Goal: Answer question/provide support

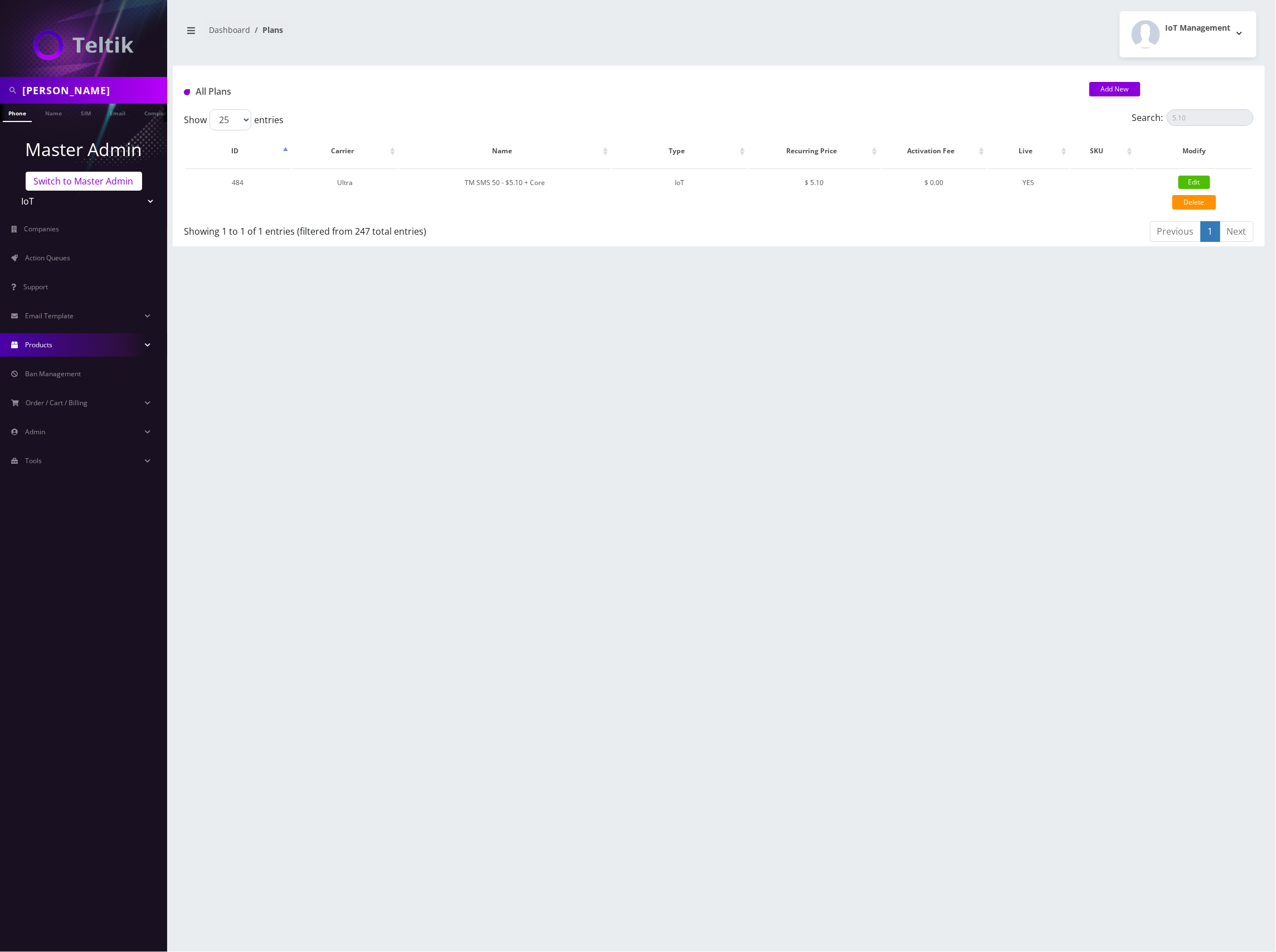
click at [113, 188] on link "Switch to Master Admin" at bounding box center [84, 181] width 117 height 19
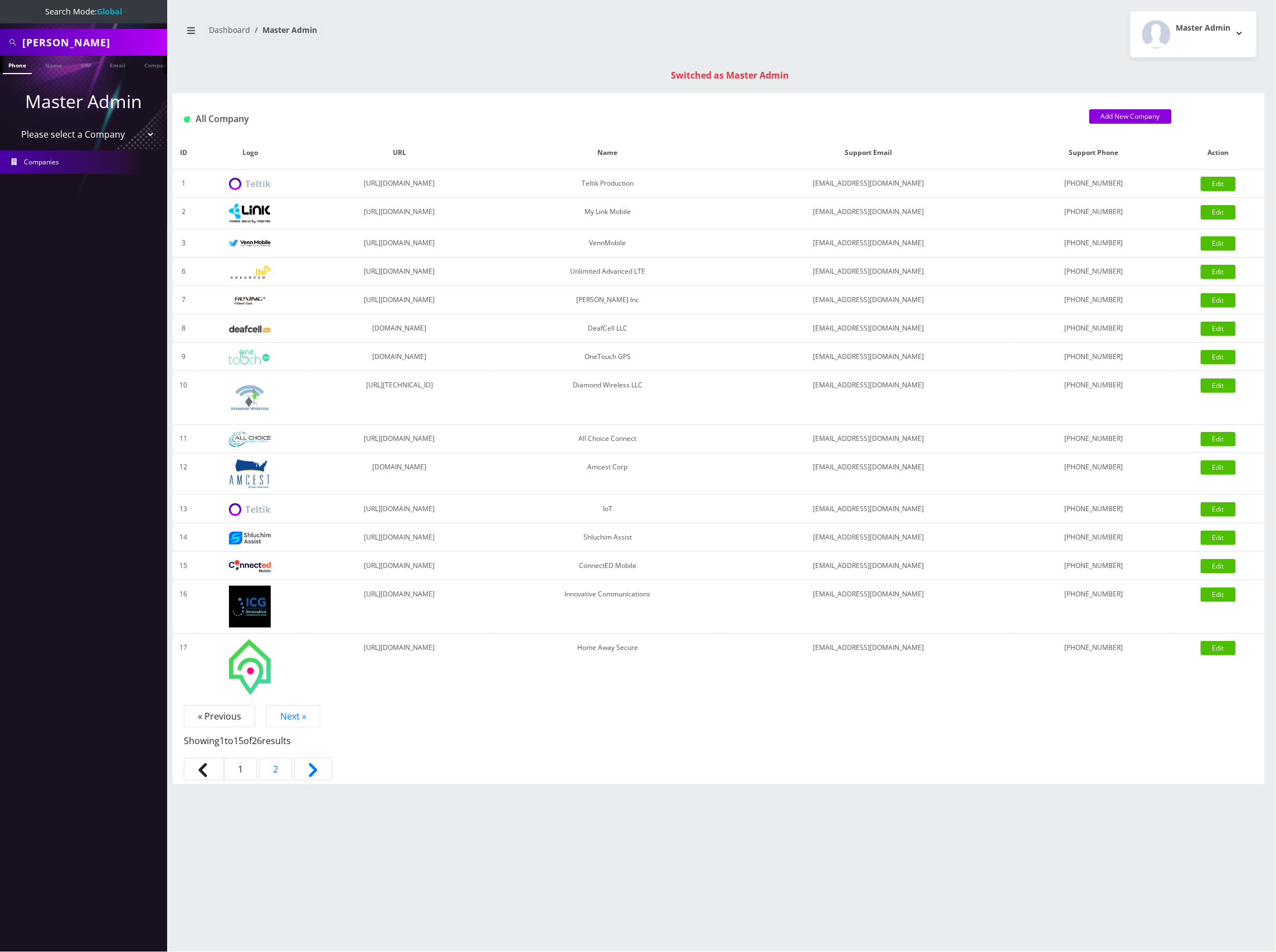
click at [98, 33] on input "Jason Welsch" at bounding box center [93, 42] width 142 height 21
paste input "9296926282"
type input "9296926282"
click at [19, 61] on link "Phone" at bounding box center [17, 65] width 29 height 18
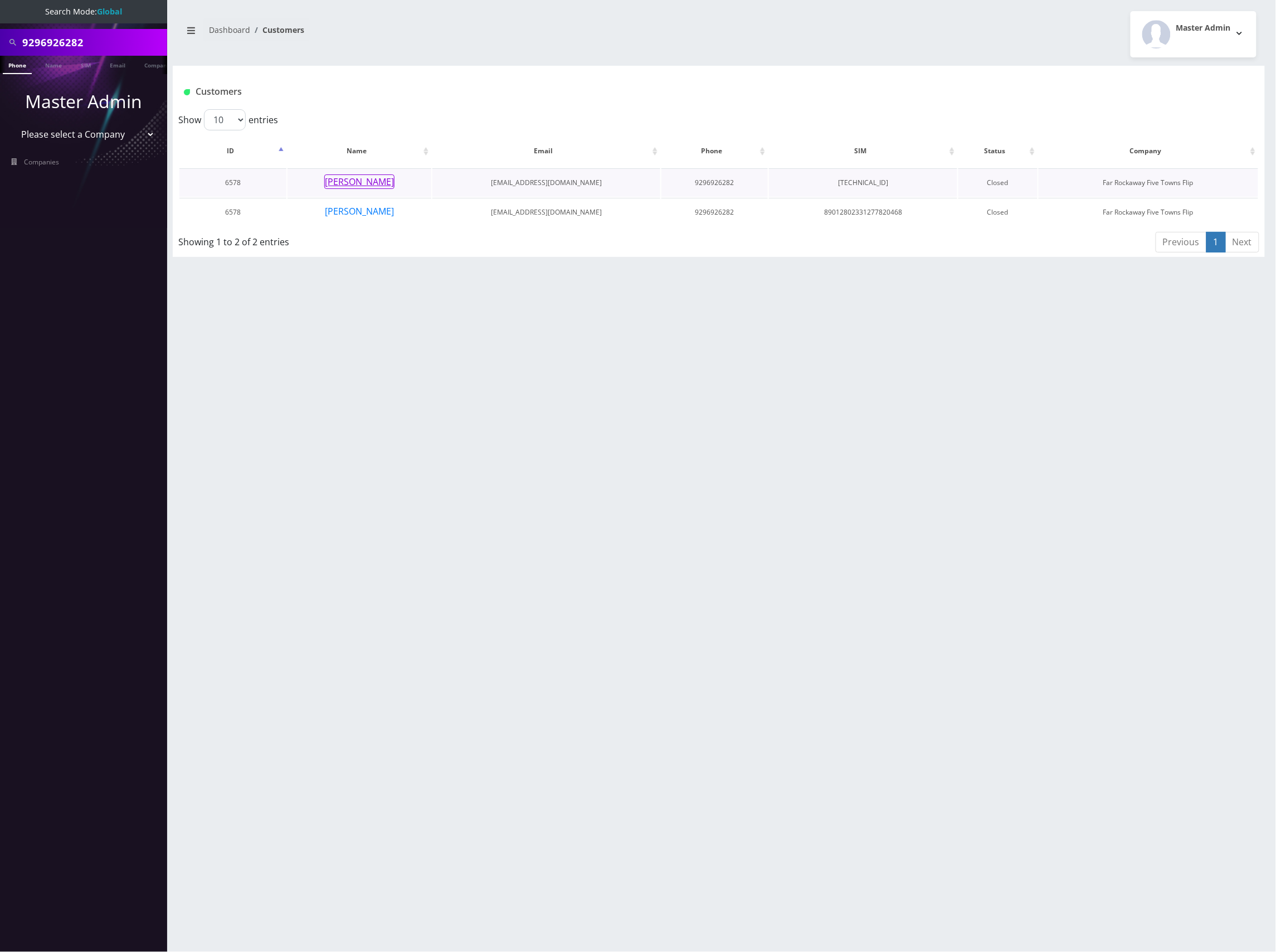
click at [361, 179] on button "[PERSON_NAME]" at bounding box center [359, 181] width 70 height 14
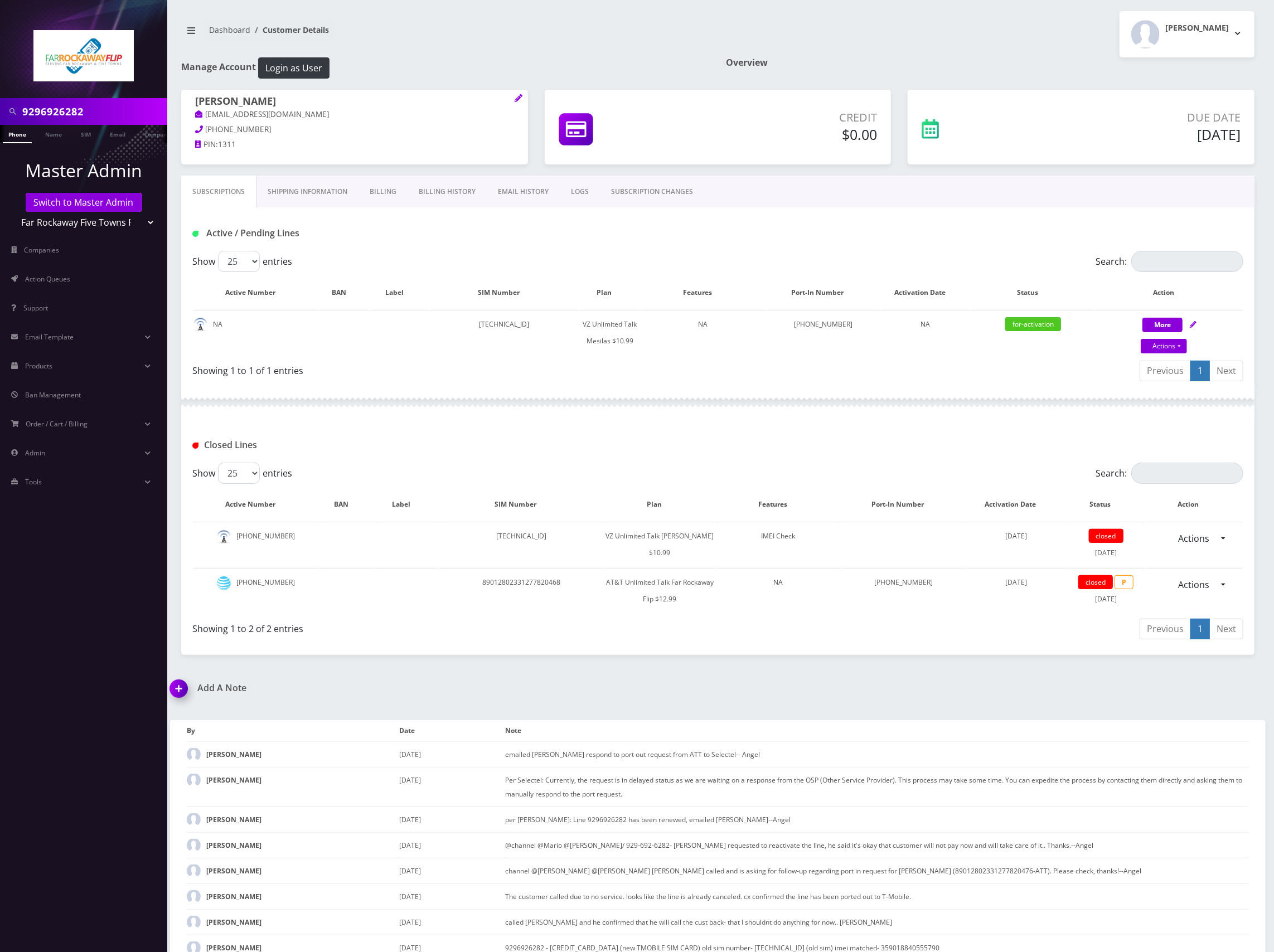
click at [880, 237] on div "Active / Pending Lines" at bounding box center [718, 233] width 1068 height 18
click at [739, 228] on div "Active / Pending Lines" at bounding box center [718, 233] width 1068 height 18
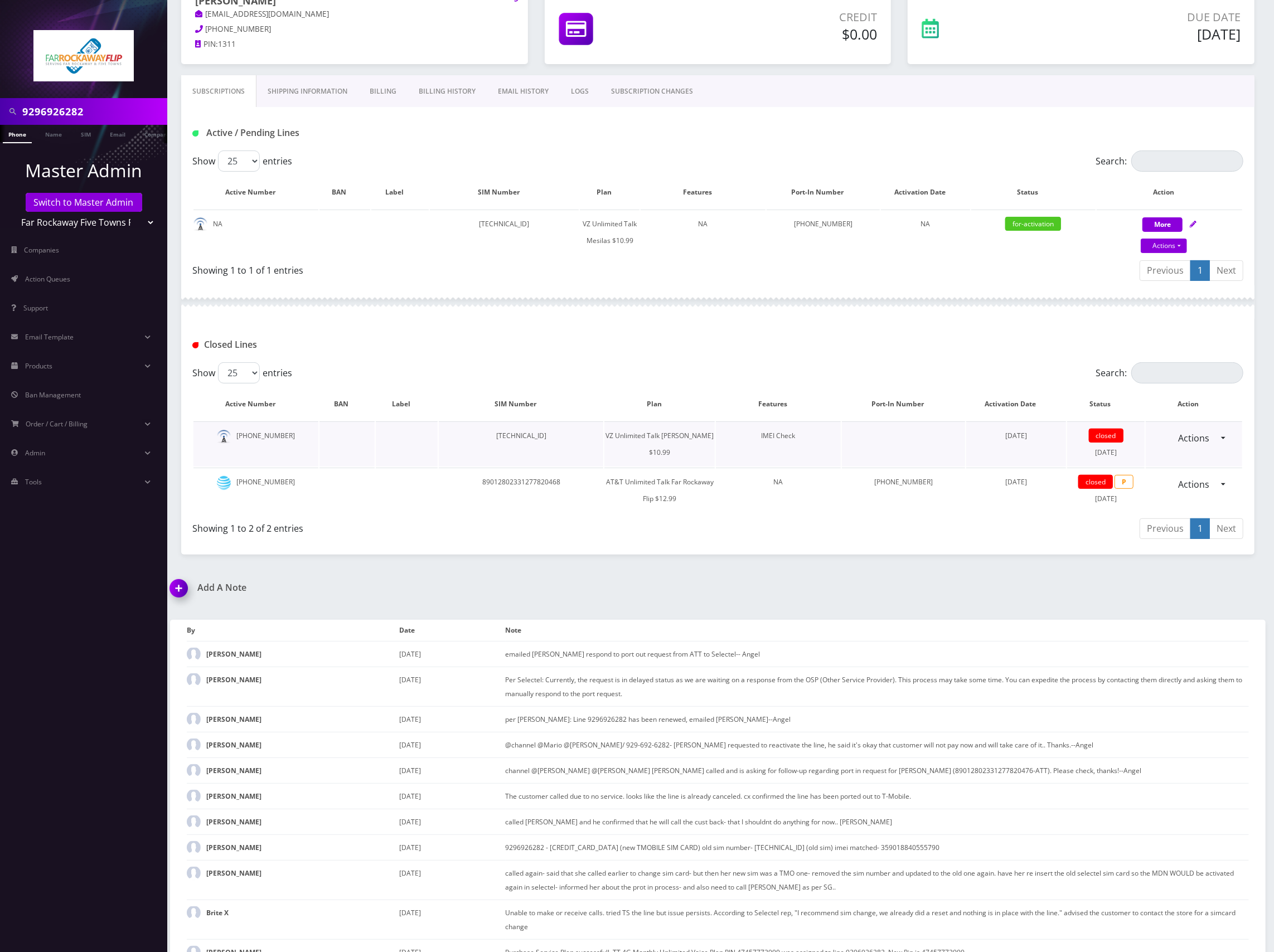
scroll to position [124, 0]
